Goal: Information Seeking & Learning: Check status

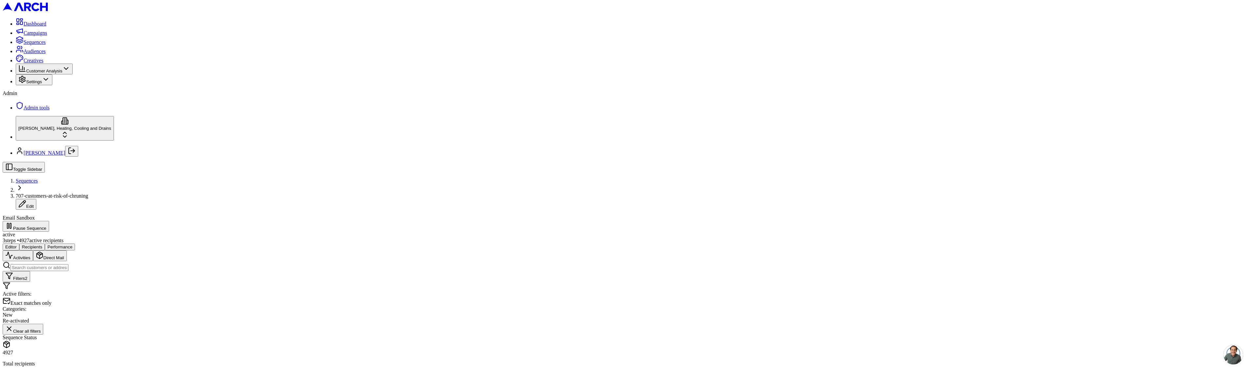
scroll to position [123, 0]
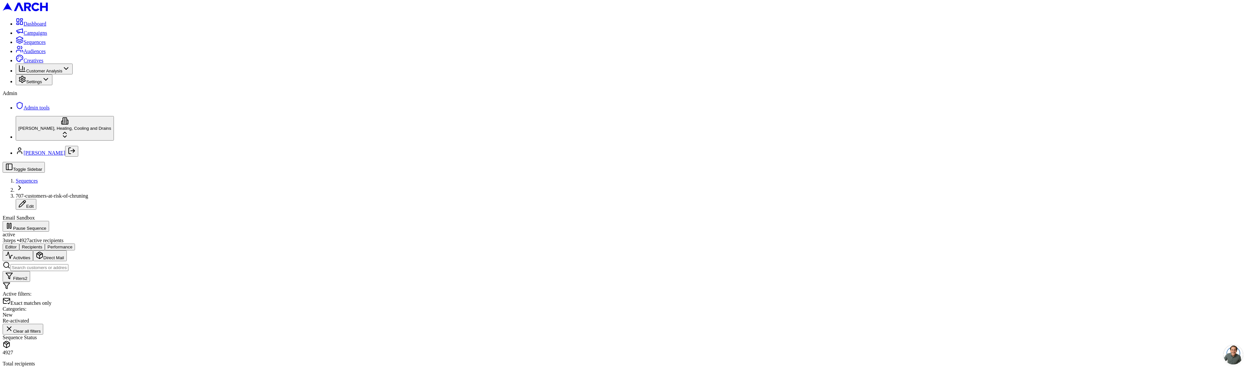
scroll to position [191, 0]
drag, startPoint x: 203, startPoint y: 326, endPoint x: 103, endPoint y: 56, distance: 287.3
copy div "Brian Snook Re-activated 3611 Baxter Avenue, Napa, CA 94558 15 Activities $ 23,…"
